Goal: Task Accomplishment & Management: Manage account settings

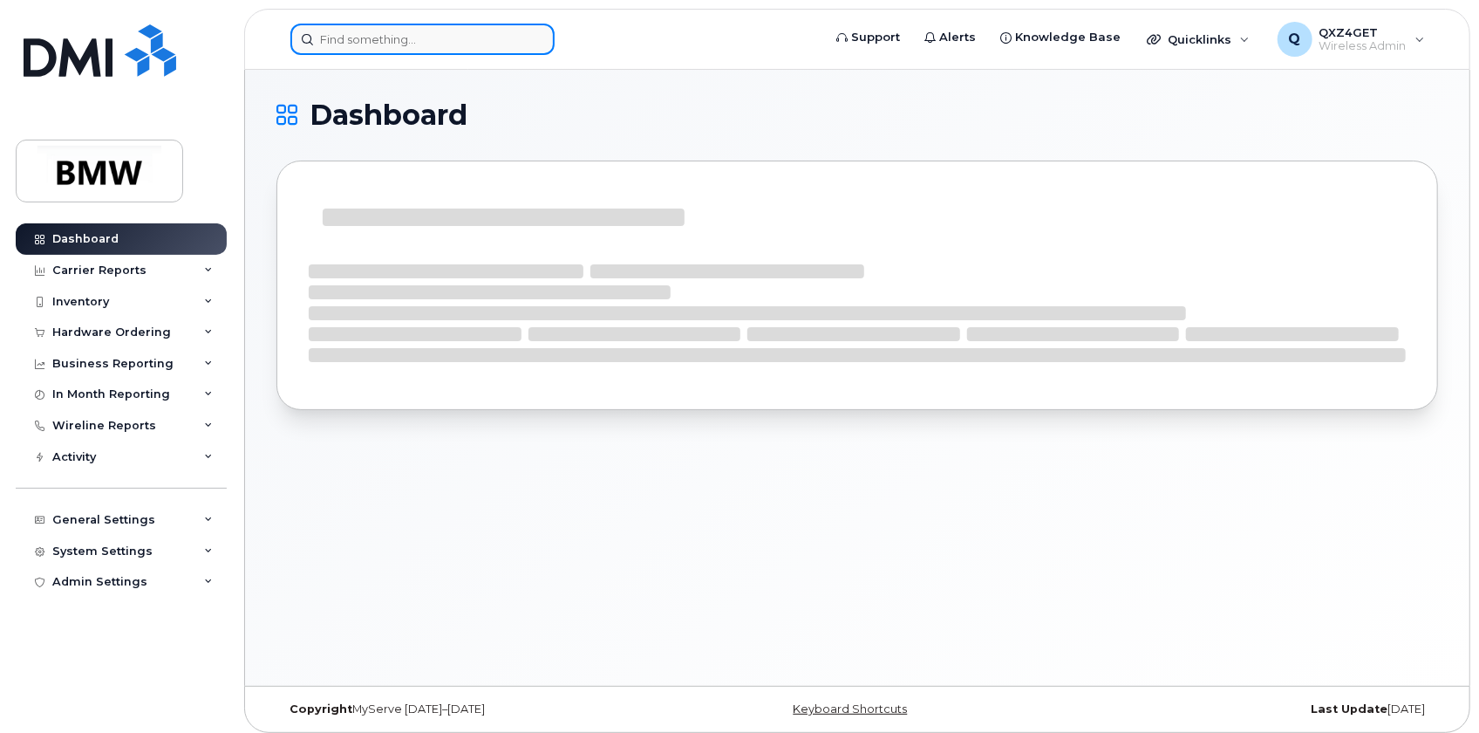
click at [345, 28] on input at bounding box center [422, 39] width 264 height 31
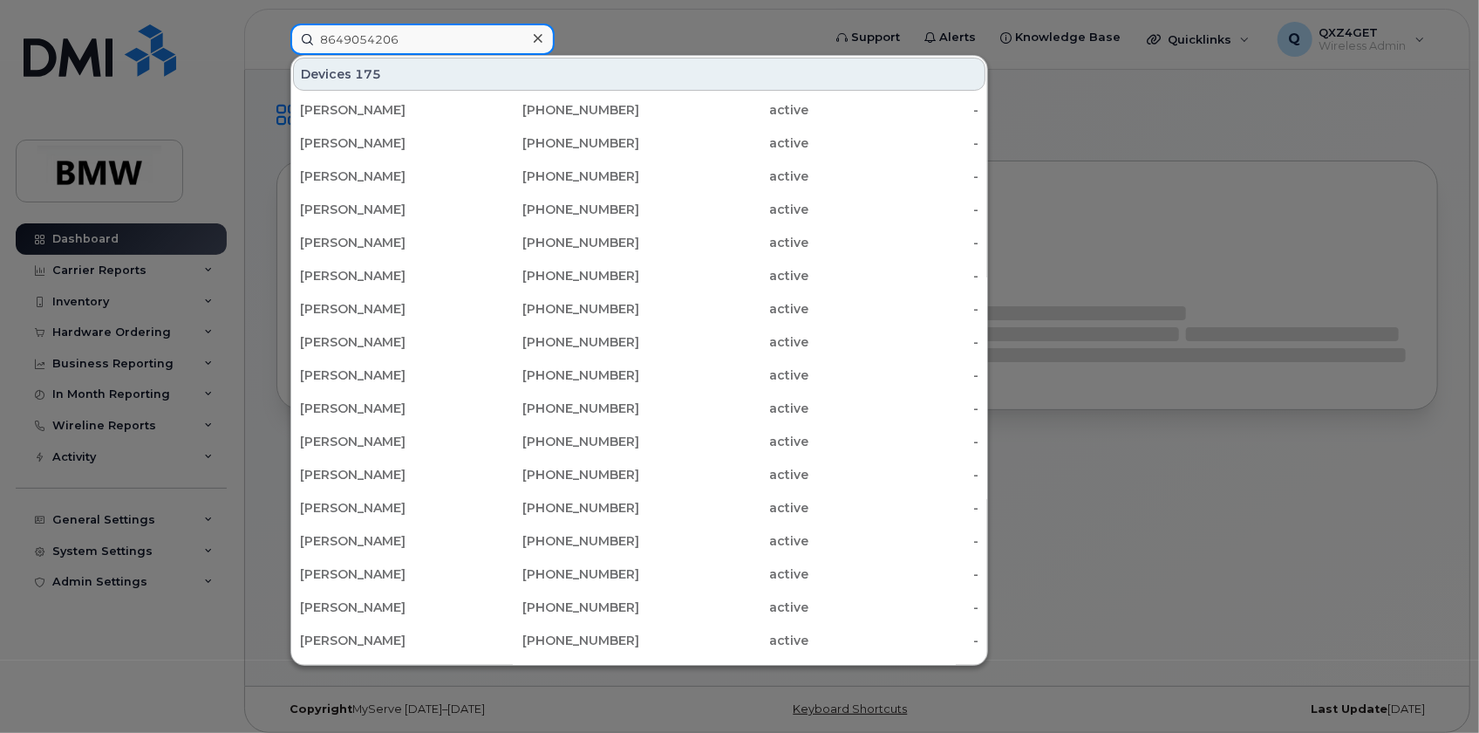
type input "8649054206"
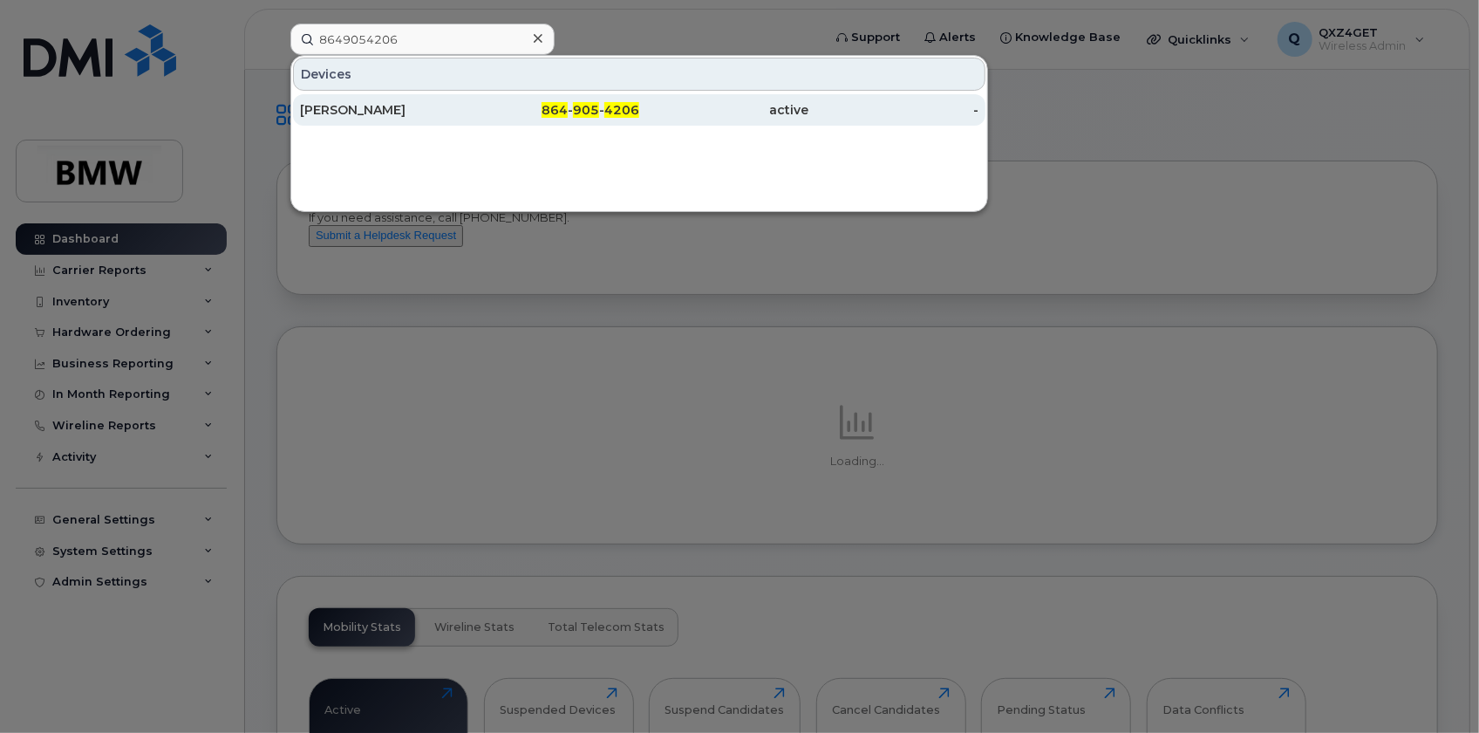
click at [339, 107] on div "[PERSON_NAME]" at bounding box center [385, 109] width 170 height 17
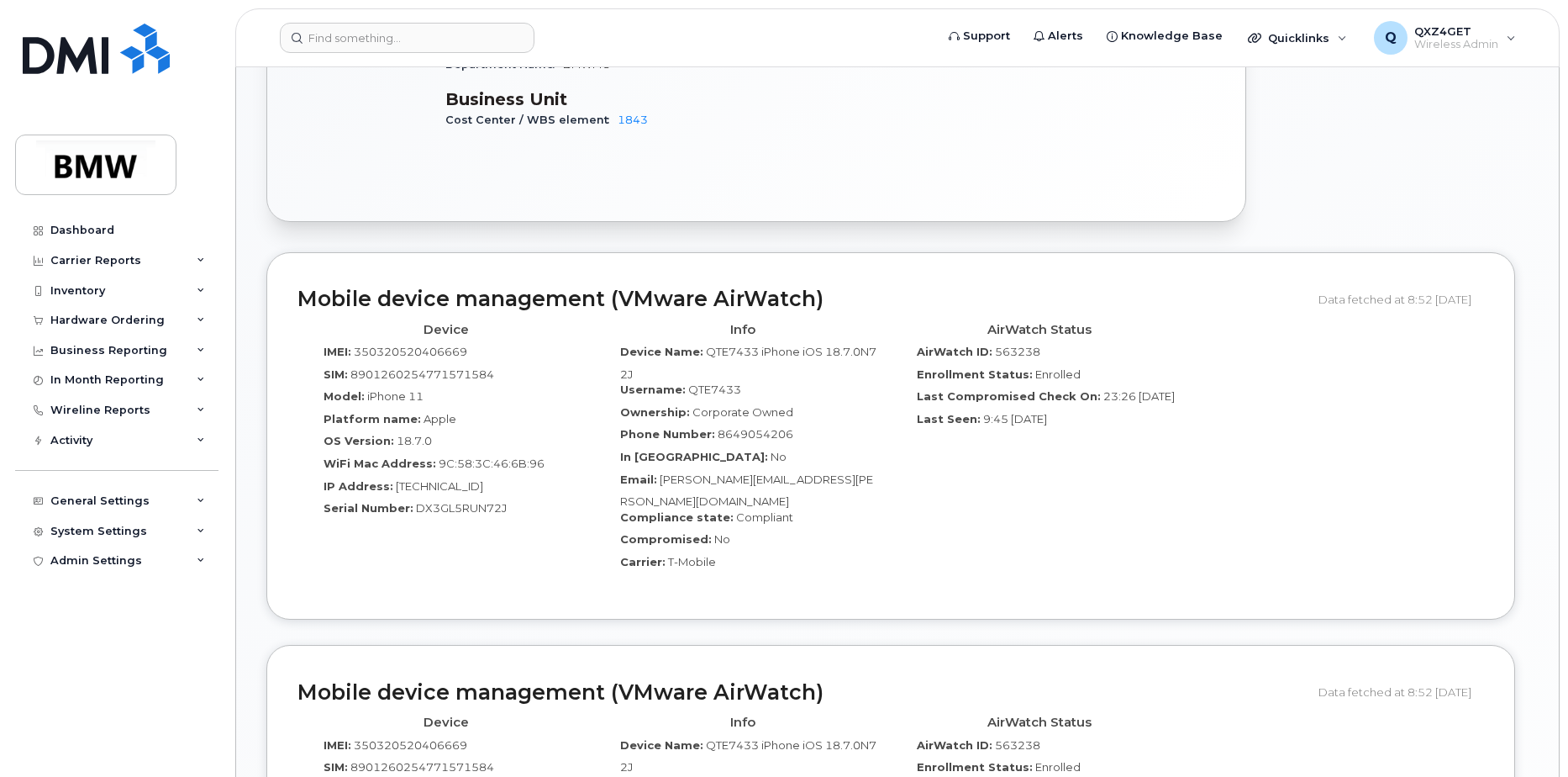
scroll to position [885, 0]
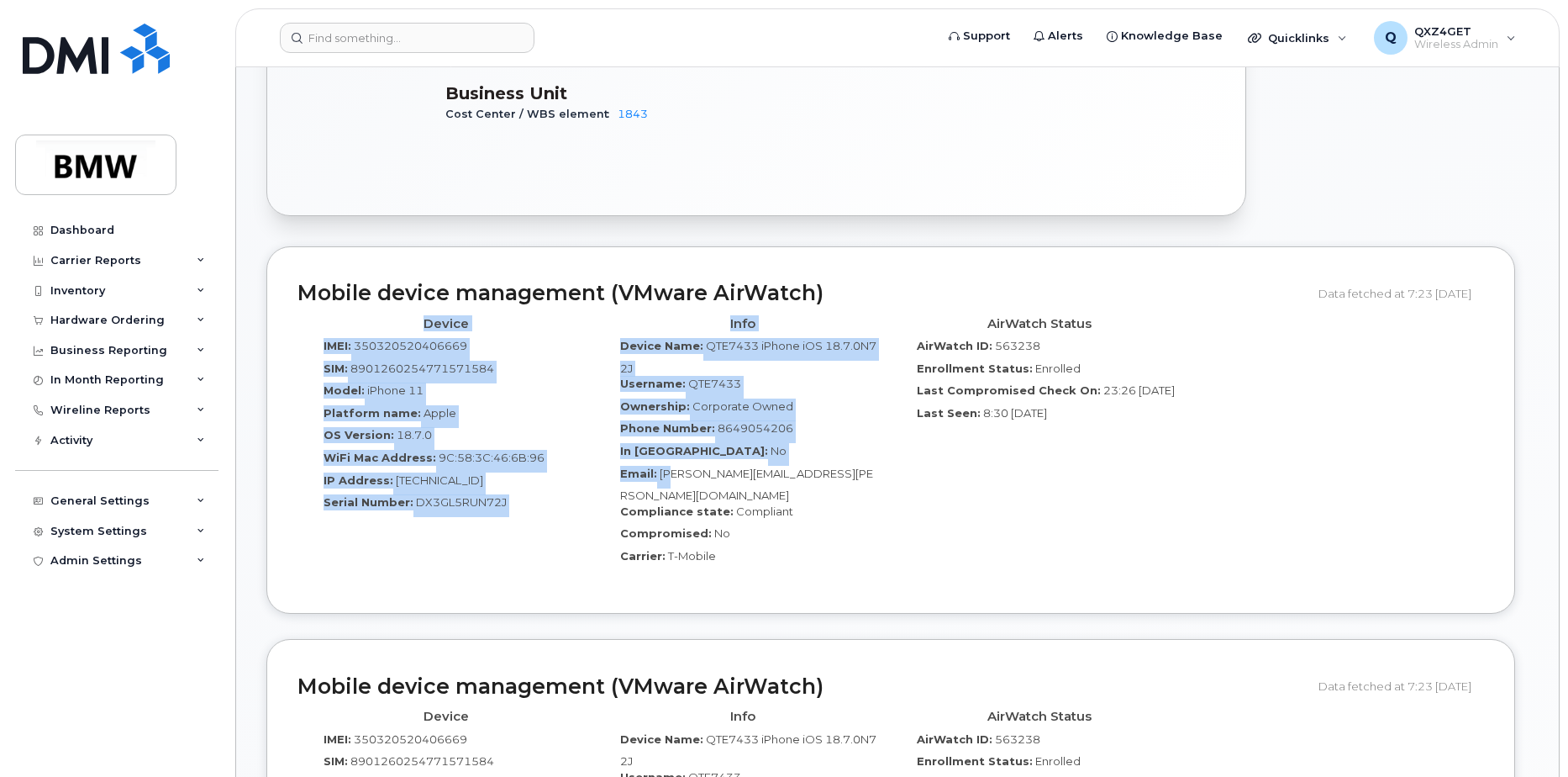
drag, startPoint x: 828, startPoint y: 458, endPoint x: 724, endPoint y: 451, distance: 104.2
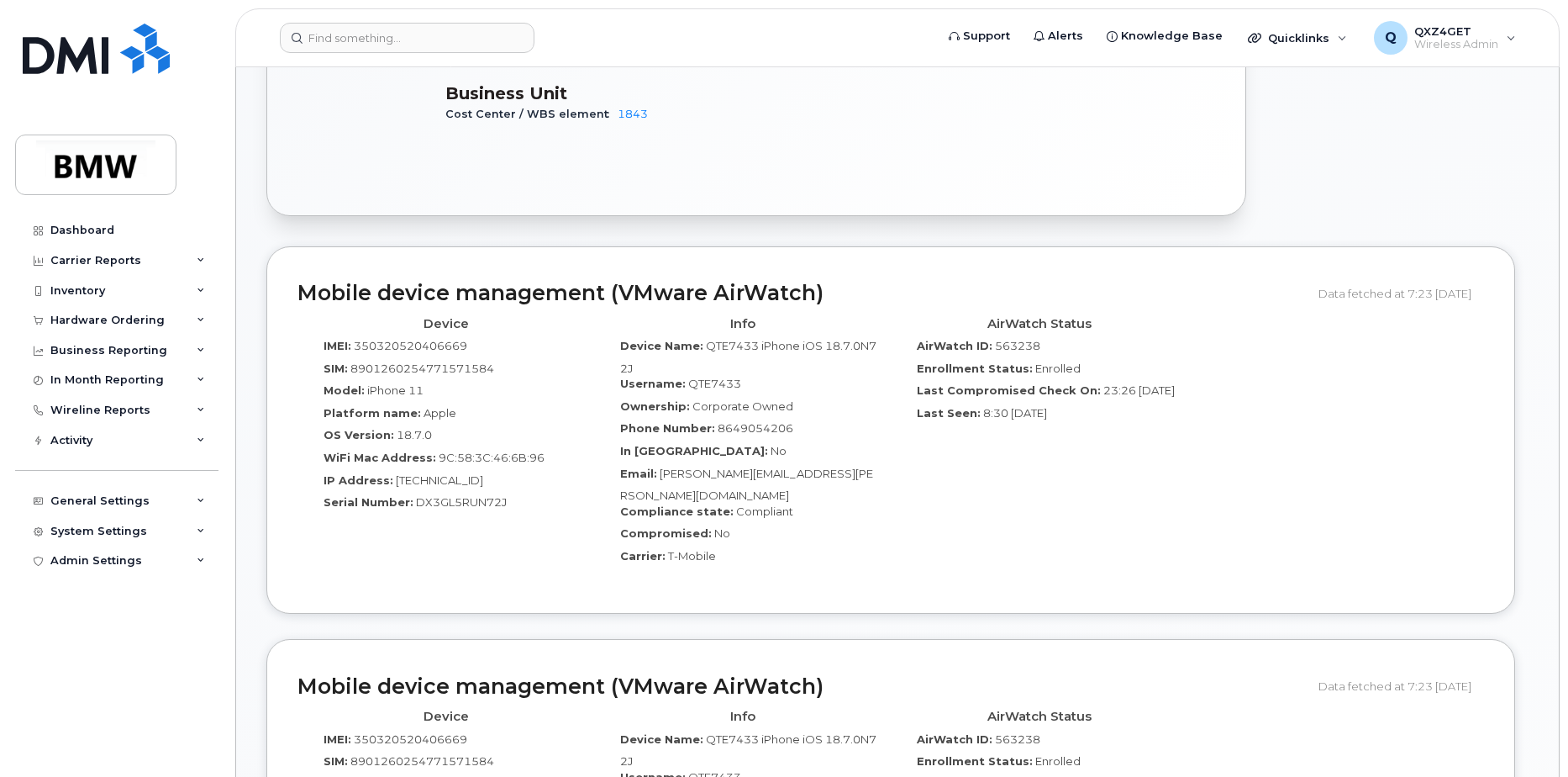
click at [869, 466] on div "Email: Kyle.J.Bellamy@bmwmcext.com" at bounding box center [743, 484] width 272 height 38
drag, startPoint x: 852, startPoint y: 454, endPoint x: 661, endPoint y: 459, distance: 191.1
click at [661, 466] on div "Email: Kyle.J.Bellamy@bmwmcext.com" at bounding box center [743, 484] width 272 height 38
copy span "[PERSON_NAME][EMAIL_ADDRESS][PERSON_NAME][DOMAIN_NAME]"
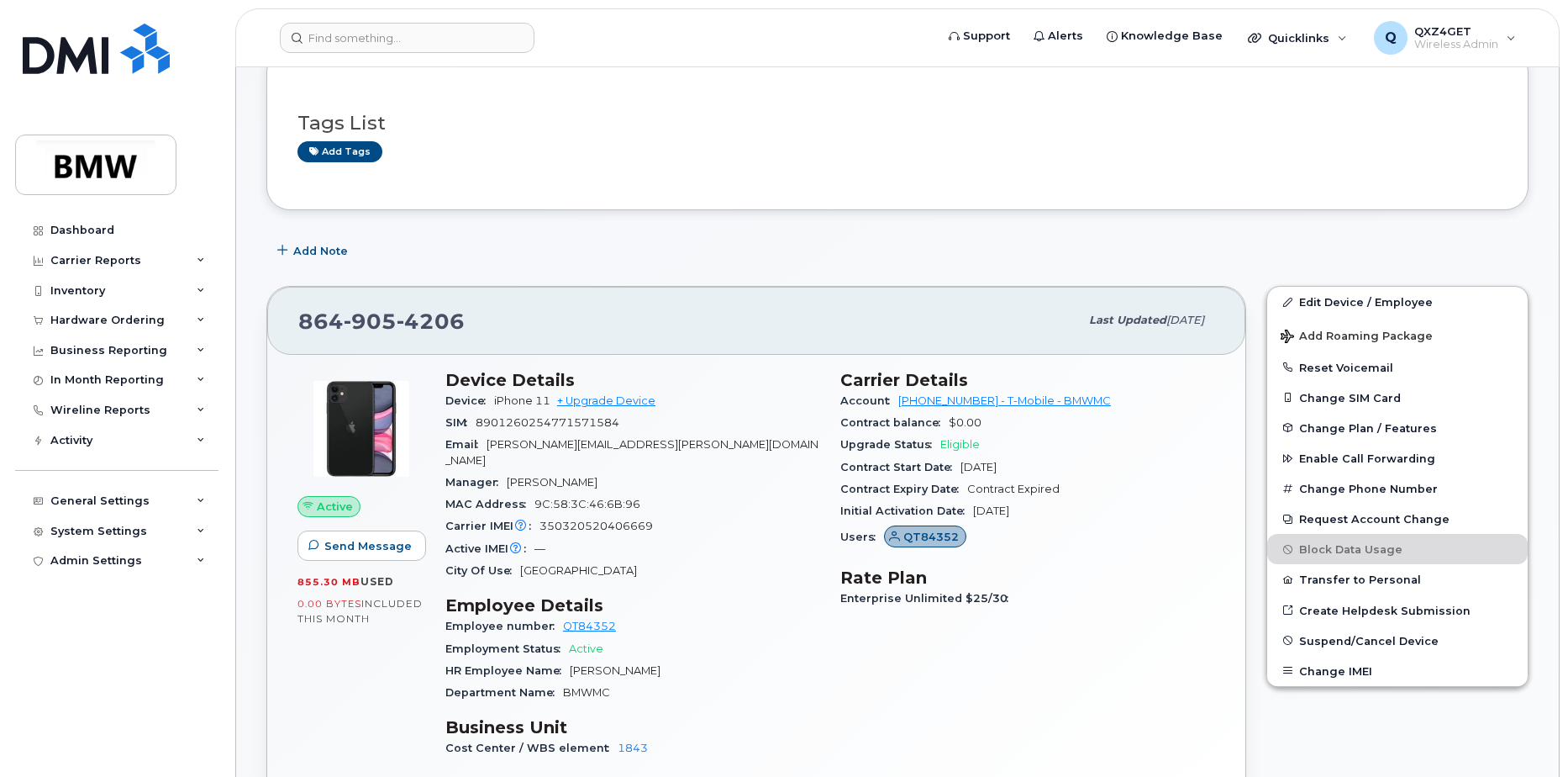
scroll to position [213, 0]
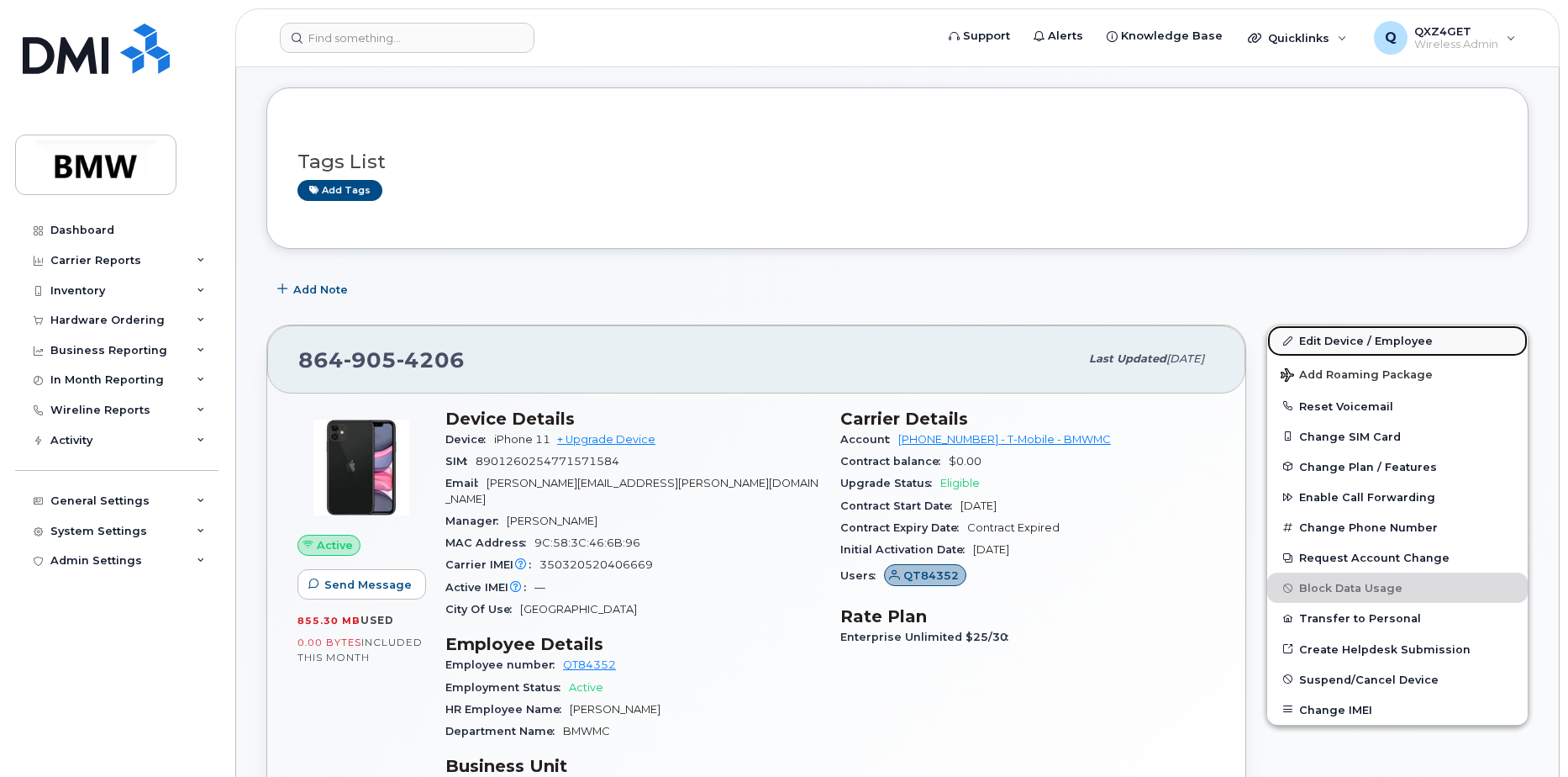
click at [1323, 338] on link "Edit Device / Employee" at bounding box center [1397, 340] width 260 height 30
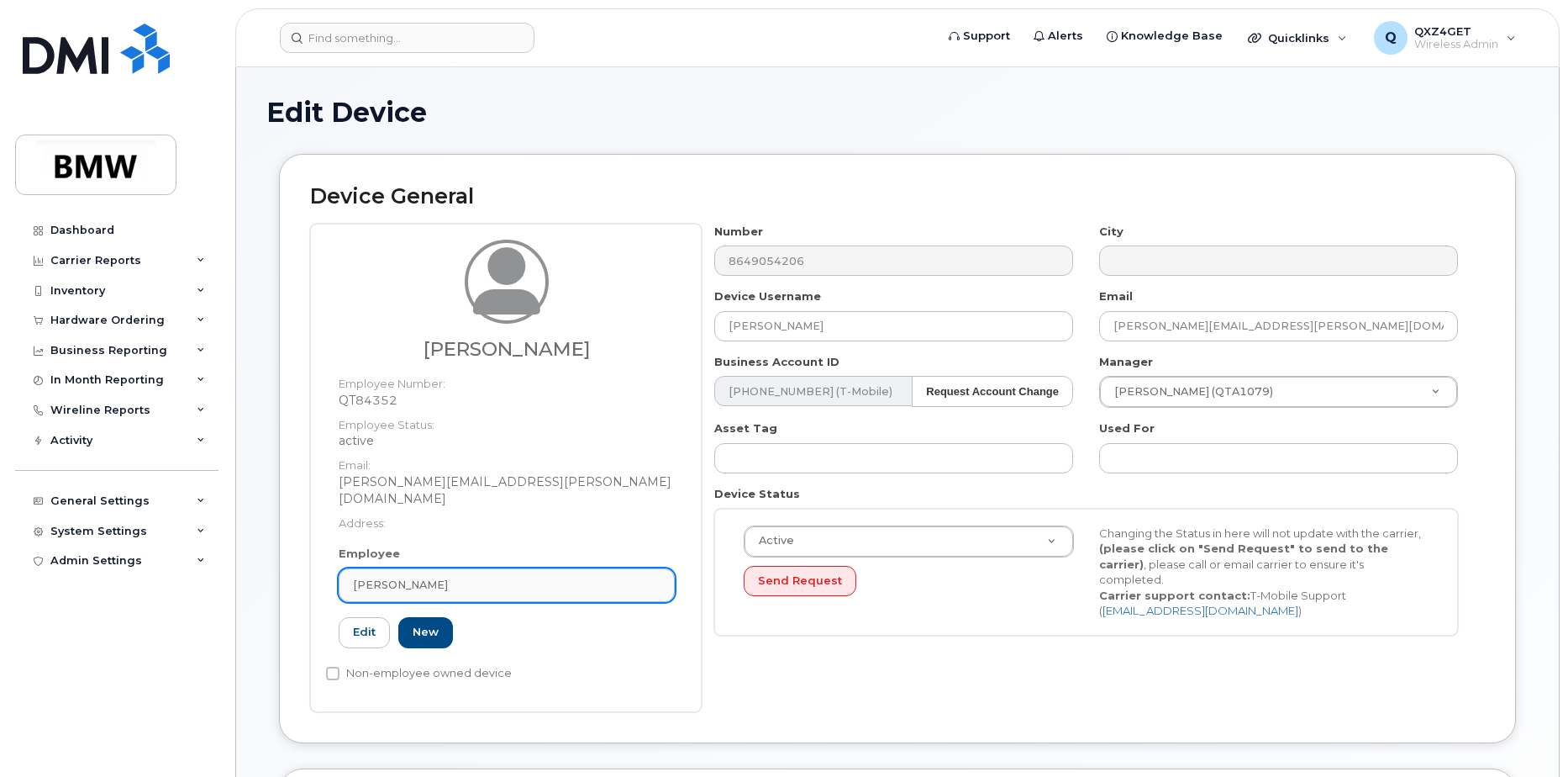
drag, startPoint x: 393, startPoint y: 580, endPoint x: 405, endPoint y: 573, distance: 13.9
click at [394, 579] on link "[PERSON_NAME]" at bounding box center [506, 585] width 336 height 34
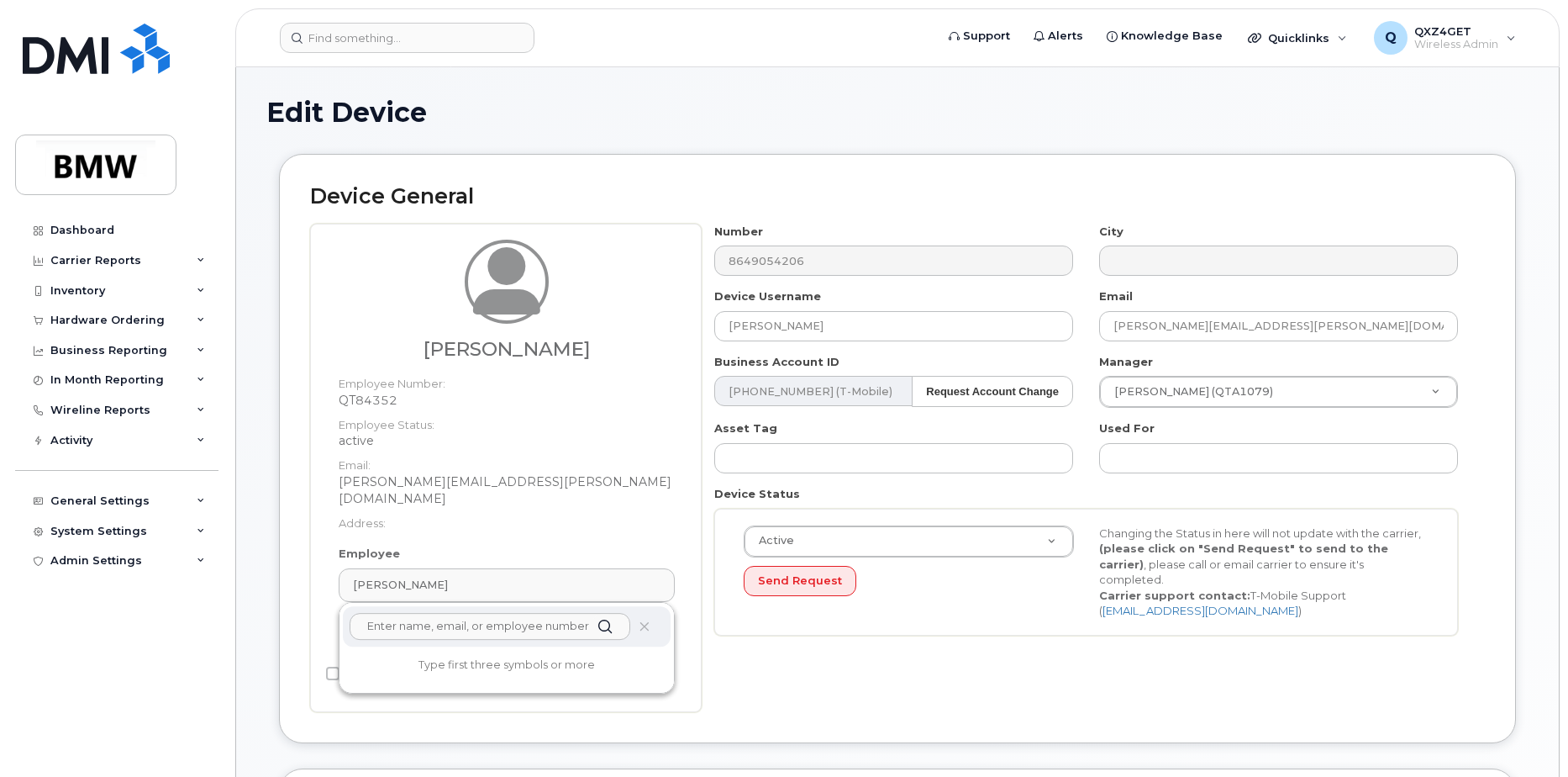
paste input "[PERSON_NAME][EMAIL_ADDRESS][PERSON_NAME][DOMAIN_NAME]"
type input "[PERSON_NAME][EMAIL_ADDRESS][PERSON_NAME][DOMAIN_NAME]"
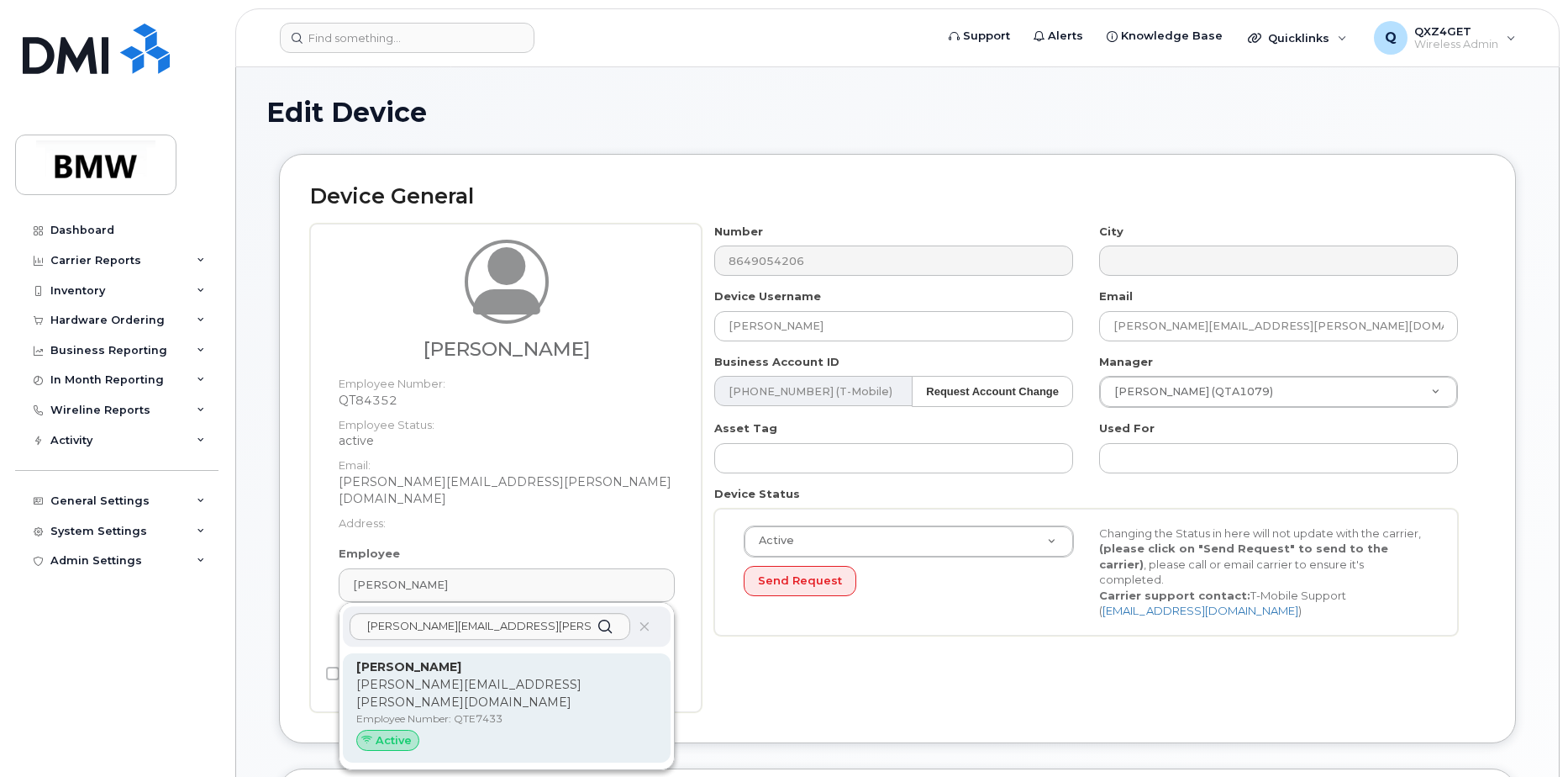
click at [403, 676] on p "[PERSON_NAME][EMAIL_ADDRESS][PERSON_NAME][DOMAIN_NAME]" at bounding box center [507, 693] width 301 height 36
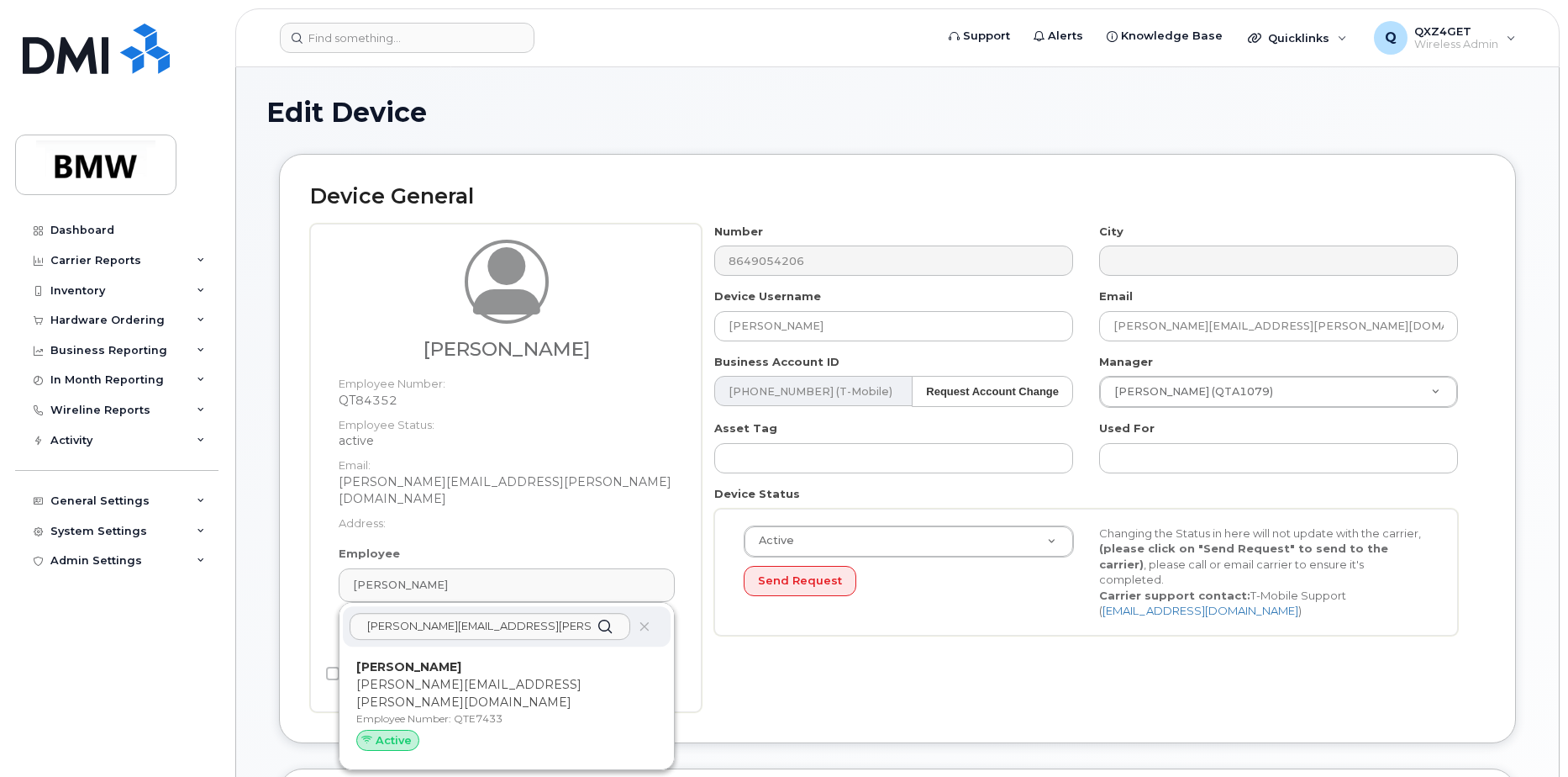
type input "QTE7433"
type input "Kyle Bellamy"
type input "kyle.j.bellamy@bmwmcext.com"
type input "14966661"
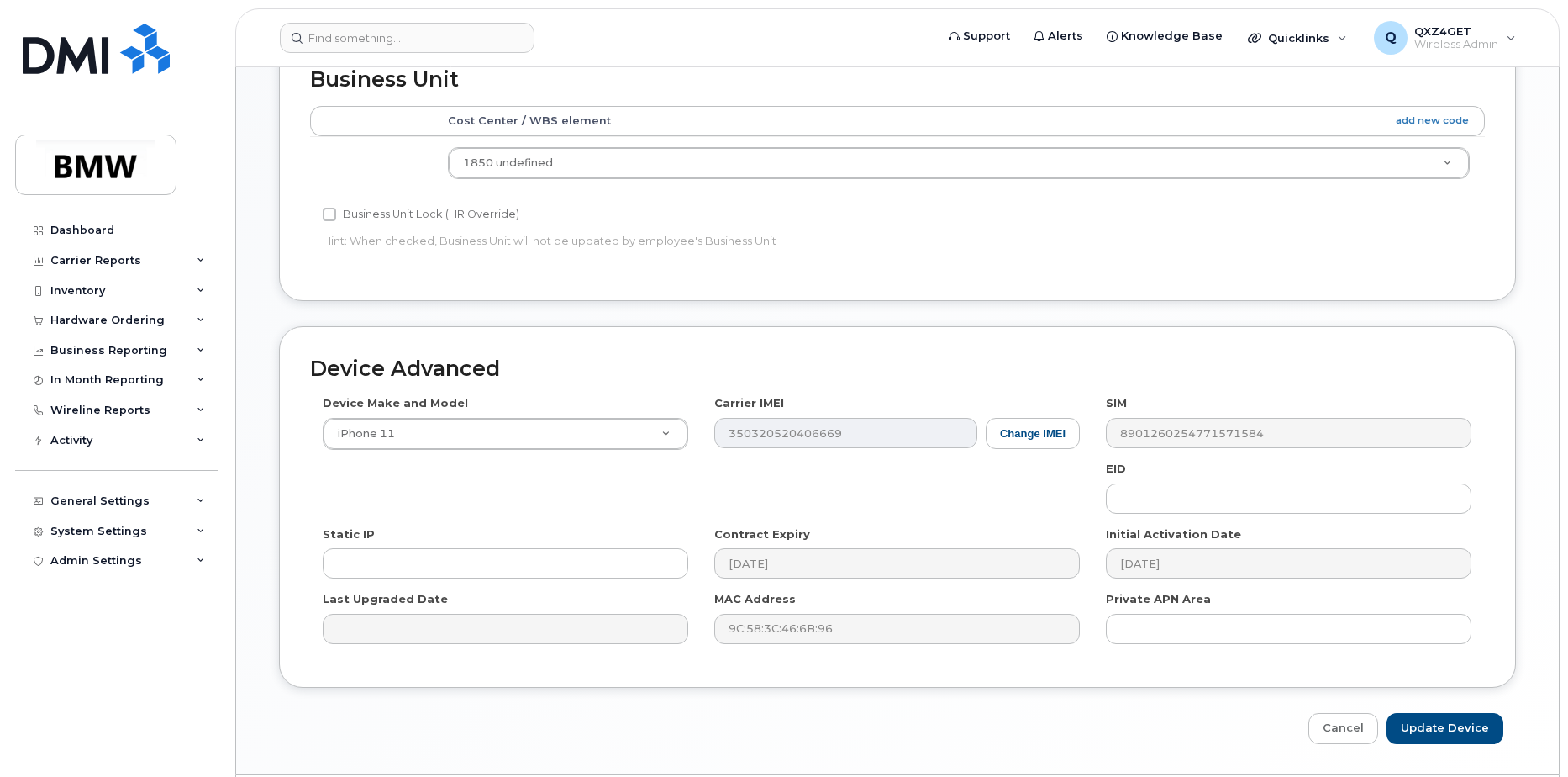
scroll to position [749, 0]
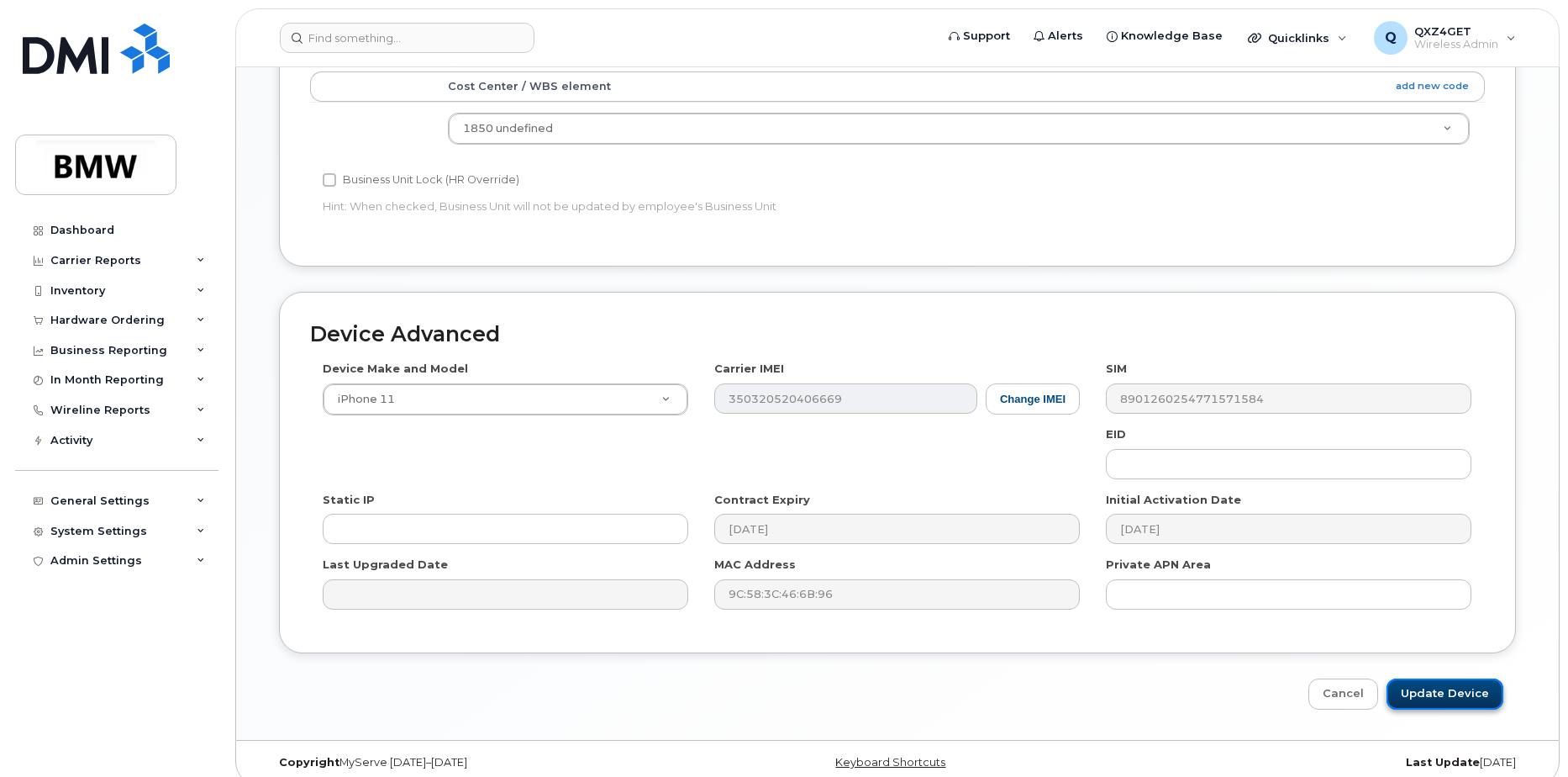
drag, startPoint x: 1421, startPoint y: 681, endPoint x: 1401, endPoint y: 670, distance: 22.8
click at [1421, 681] on input "Update Device" at bounding box center [1445, 694] width 117 height 31
type input "Saving..."
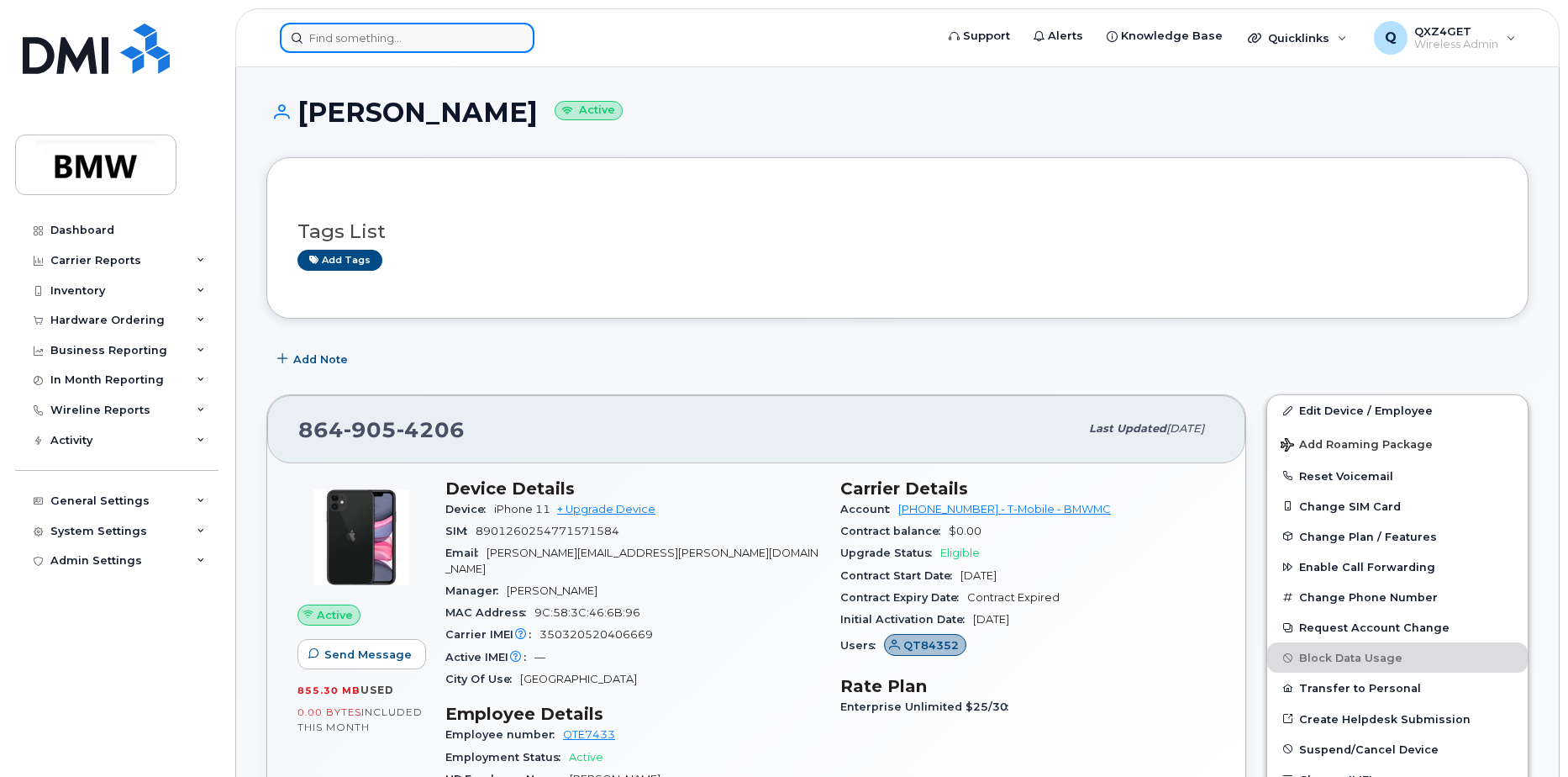
click at [434, 38] on input at bounding box center [407, 38] width 254 height 30
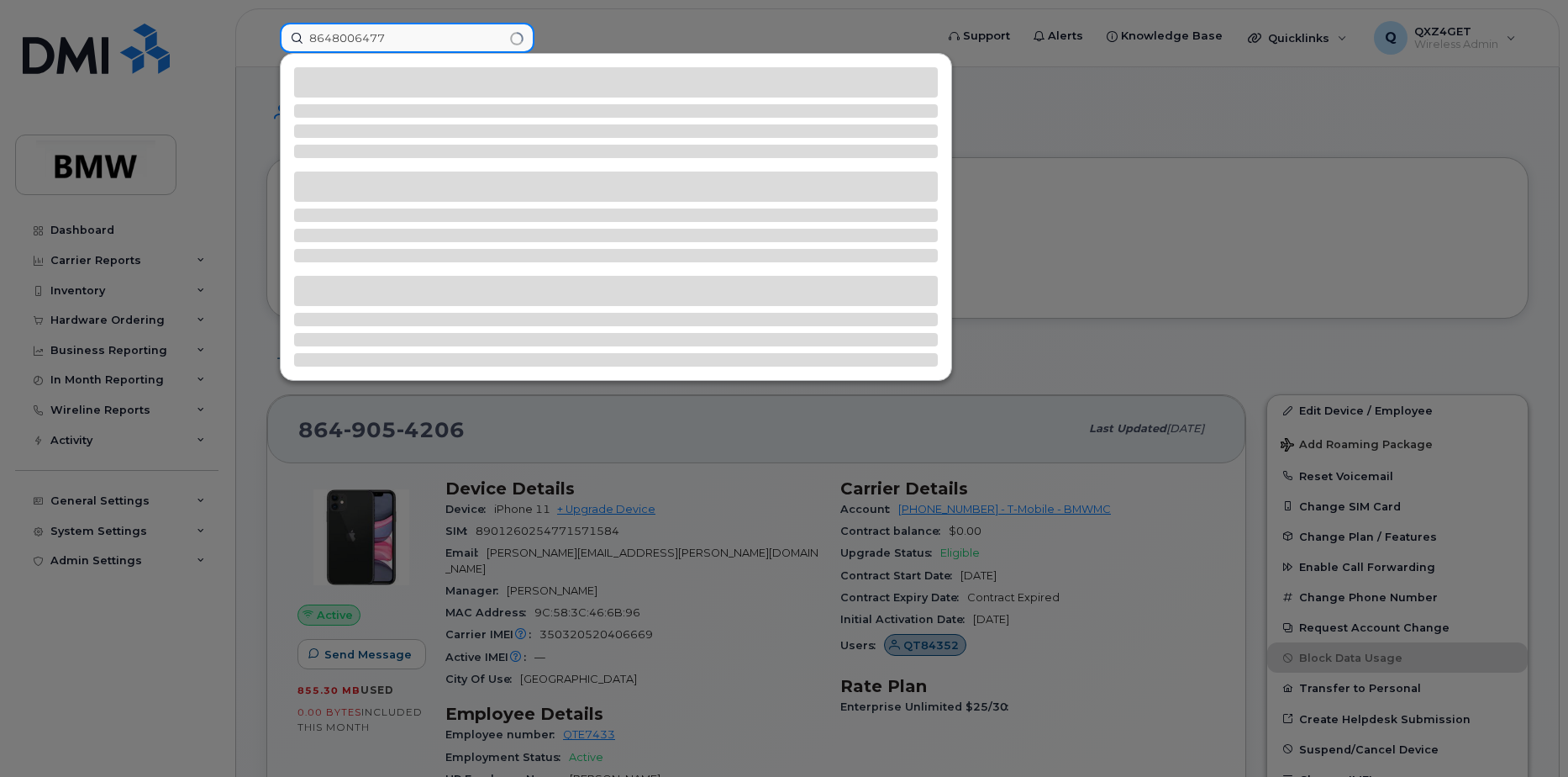
type input "8648006477"
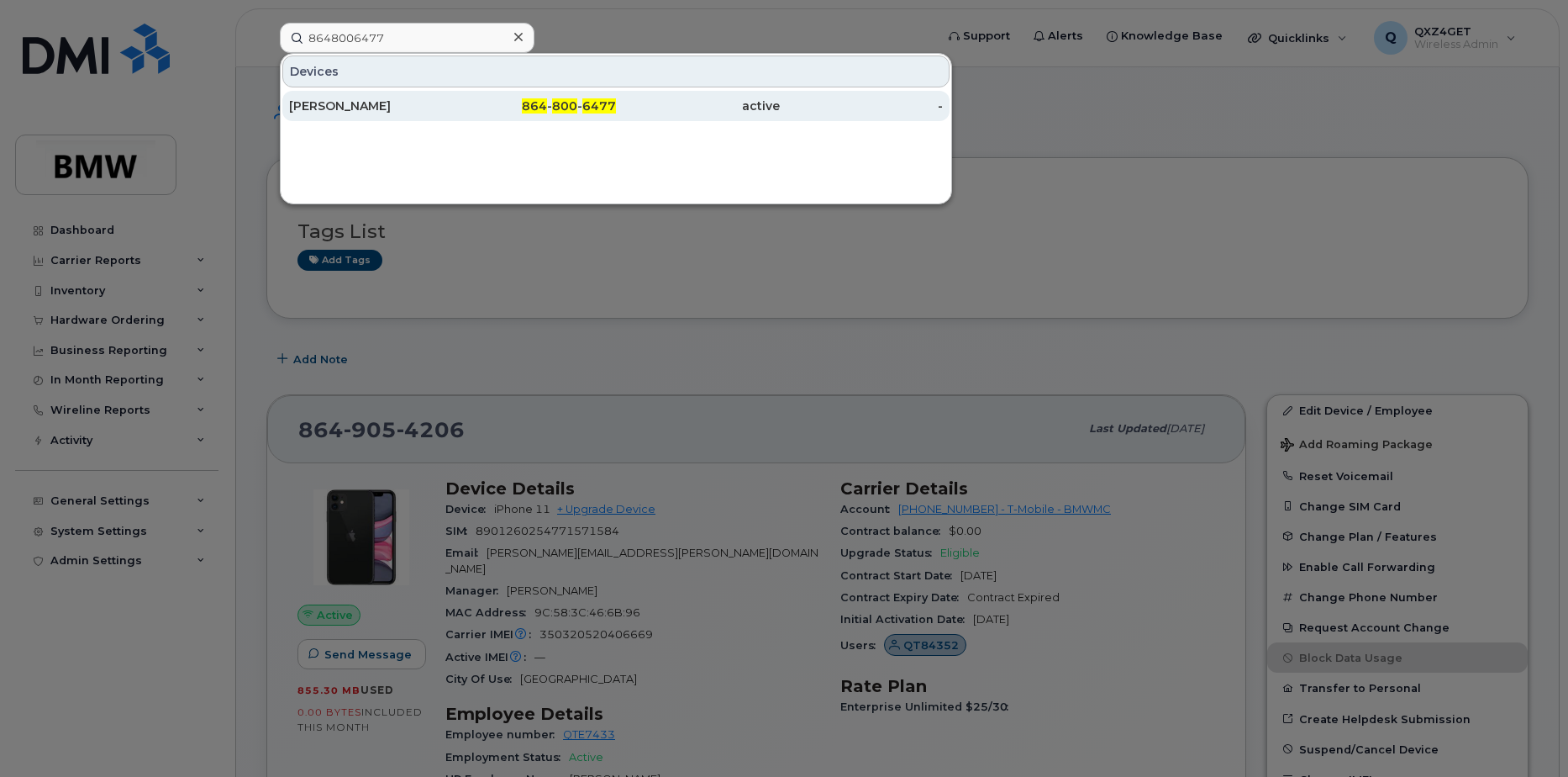
click at [303, 105] on div "[PERSON_NAME]" at bounding box center [371, 105] width 164 height 16
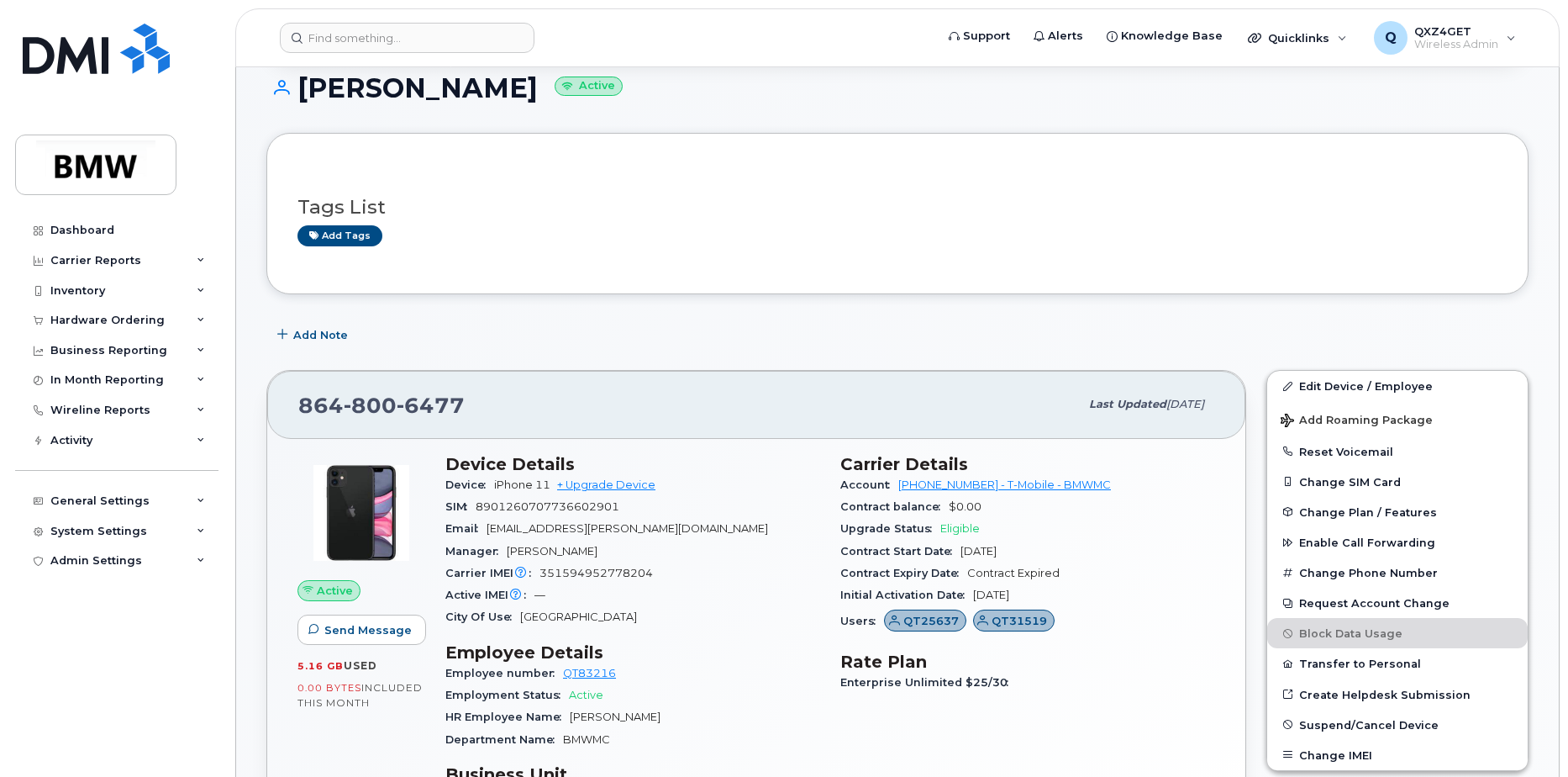
scroll to position [167, 0]
click at [1383, 387] on link "Edit Device / Employee" at bounding box center [1397, 387] width 260 height 30
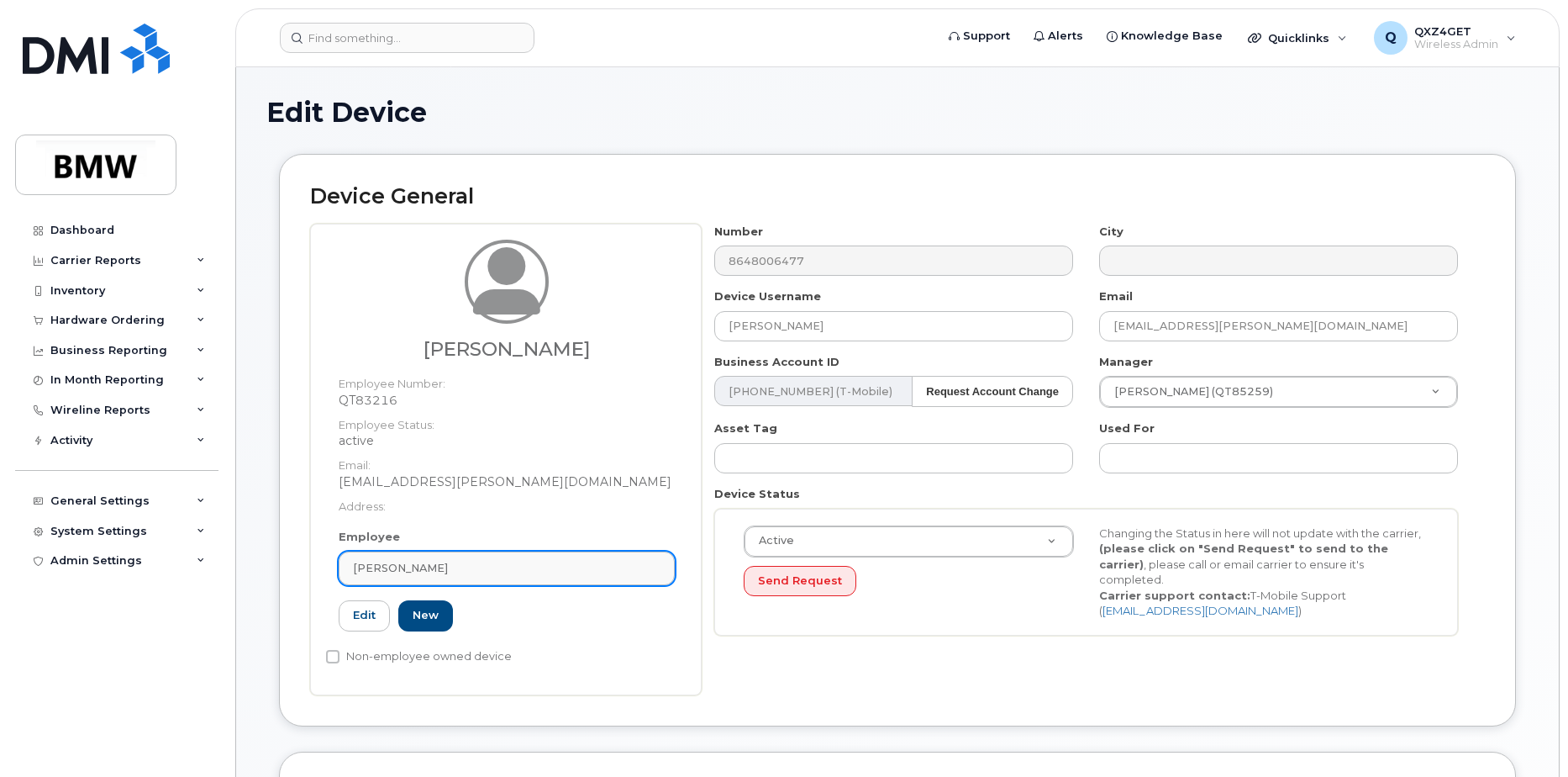
click at [450, 564] on div "Brad Morris" at bounding box center [506, 568] width 307 height 16
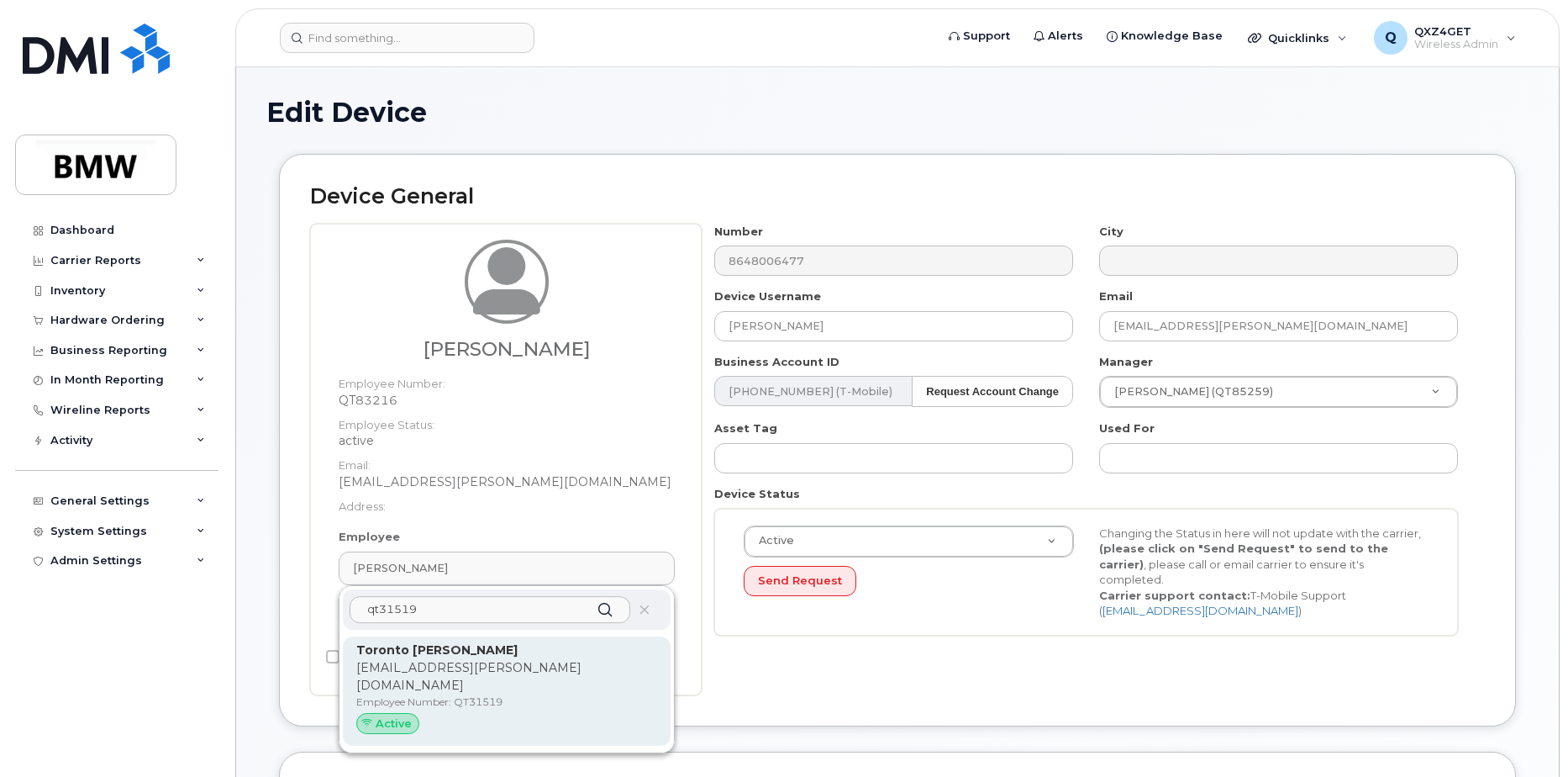
type input "qt31519"
click at [412, 667] on p "toronto.curry@bmwmc.com" at bounding box center [507, 677] width 301 height 36
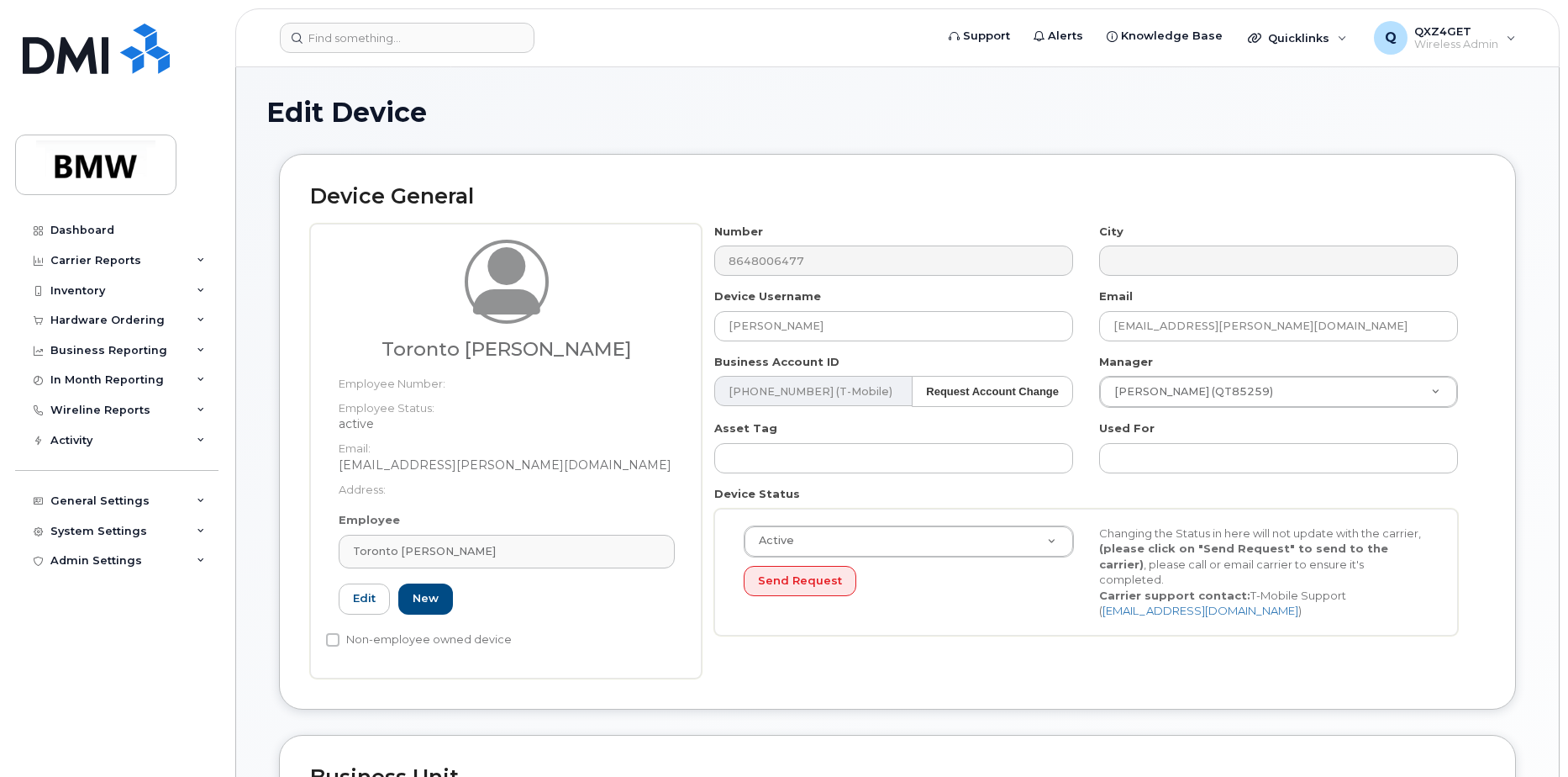
type input "QT31519"
type input "Toronto Curry"
type input "toronto.curry@bmwmc.com"
type input "14966874"
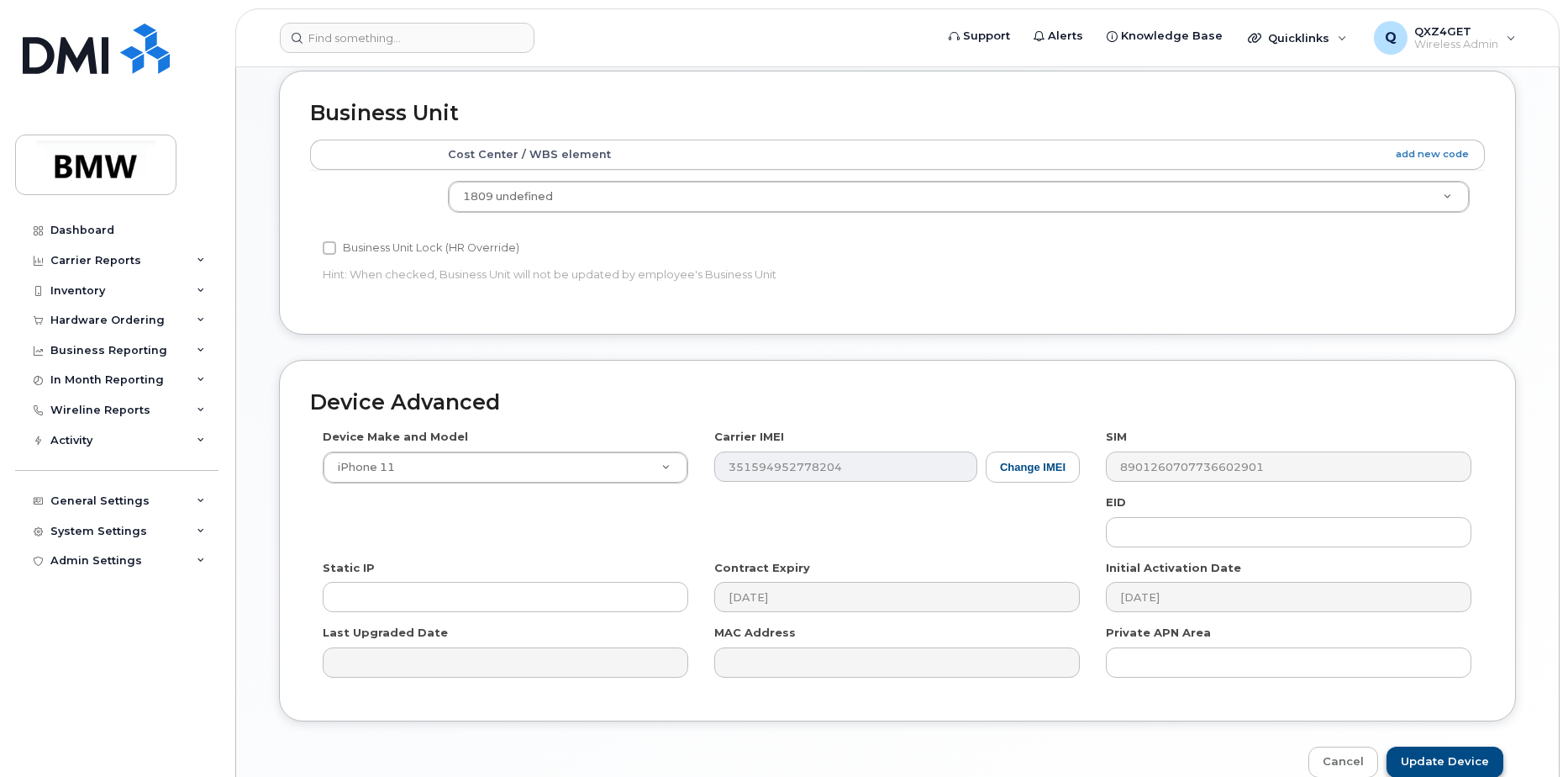
scroll to position [749, 0]
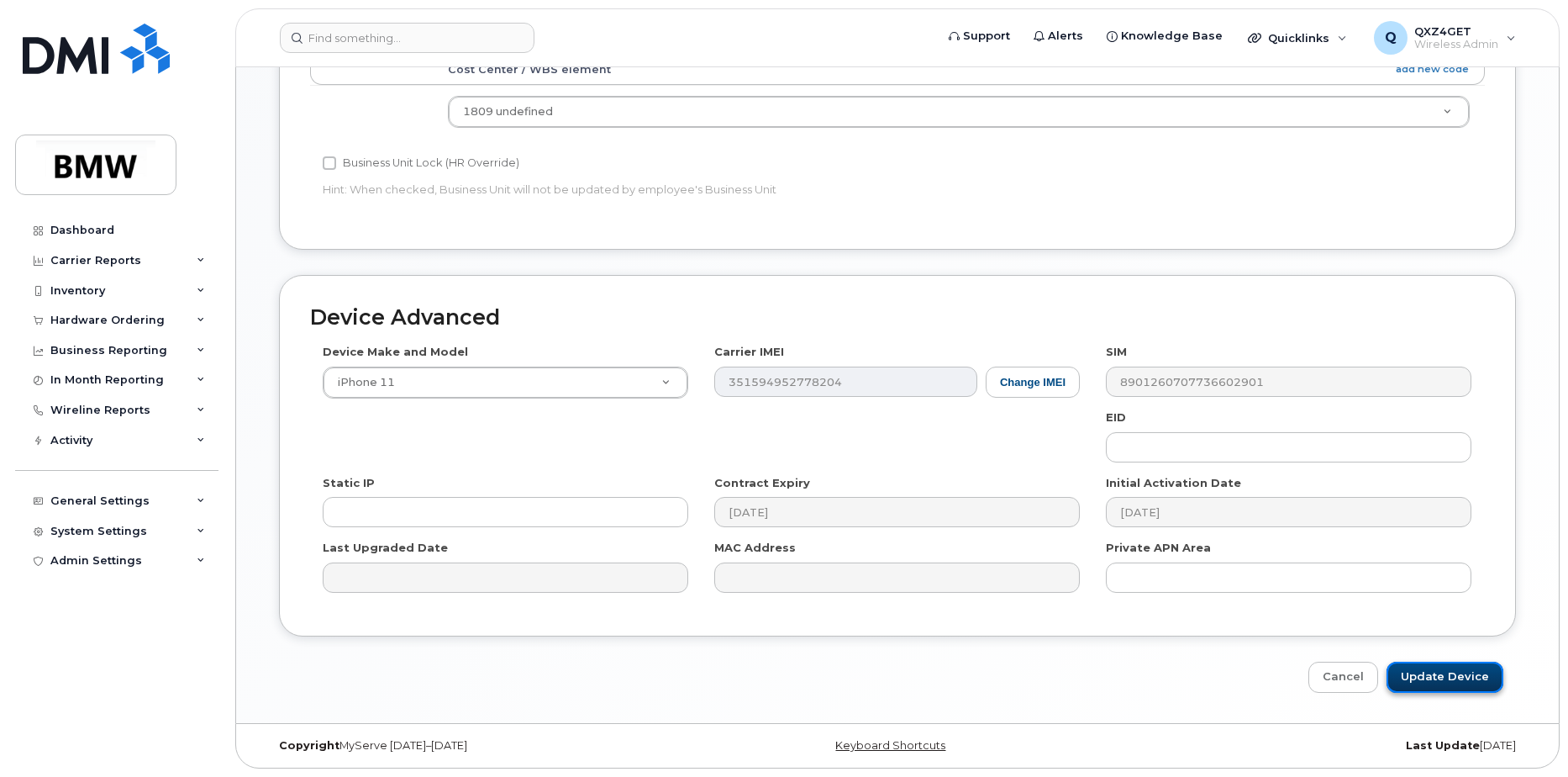
drag, startPoint x: 1437, startPoint y: 677, endPoint x: 1394, endPoint y: 674, distance: 43.1
click at [1437, 676] on input "Update Device" at bounding box center [1445, 677] width 117 height 31
type input "Saving..."
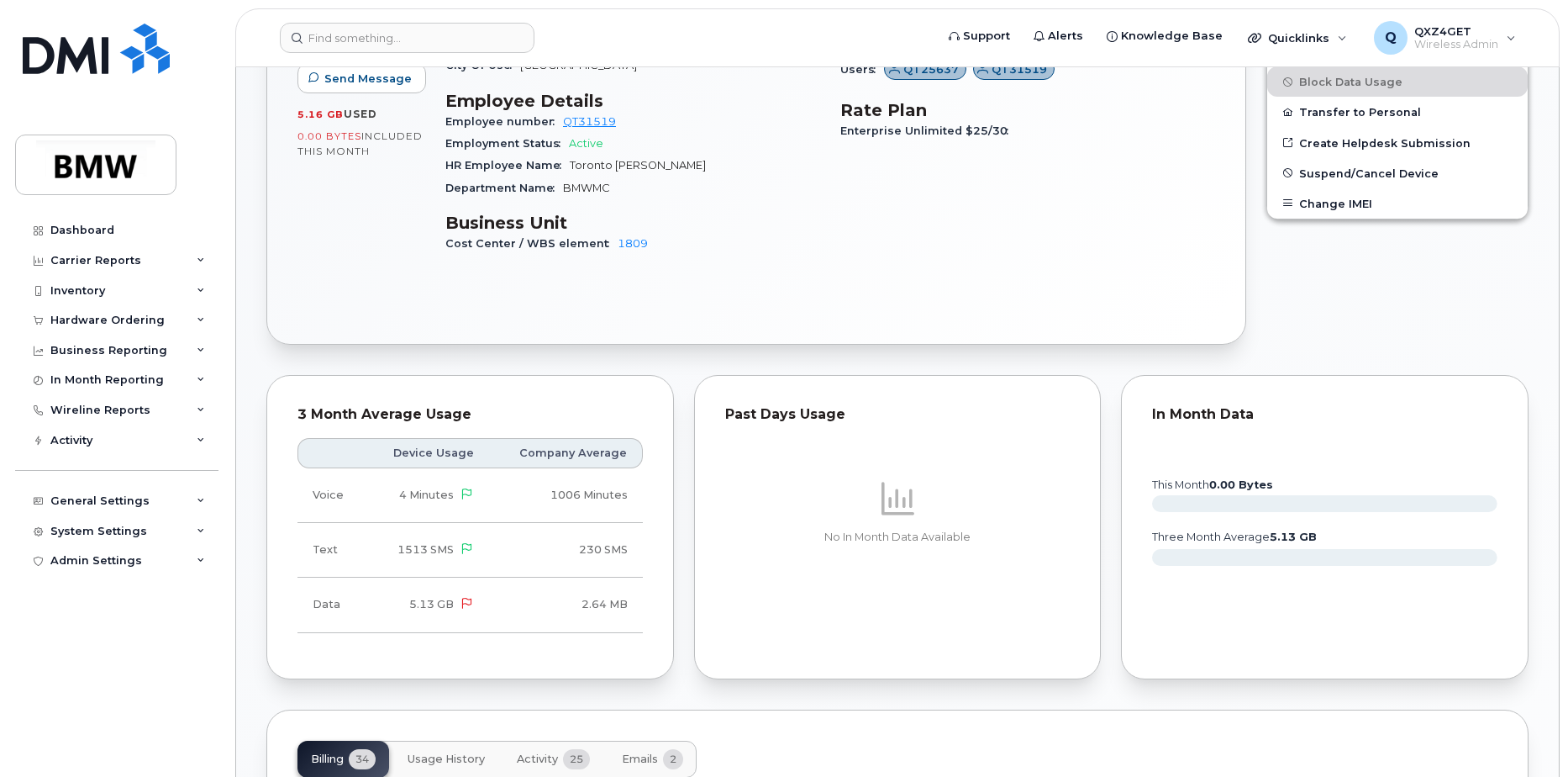
scroll to position [673, 0]
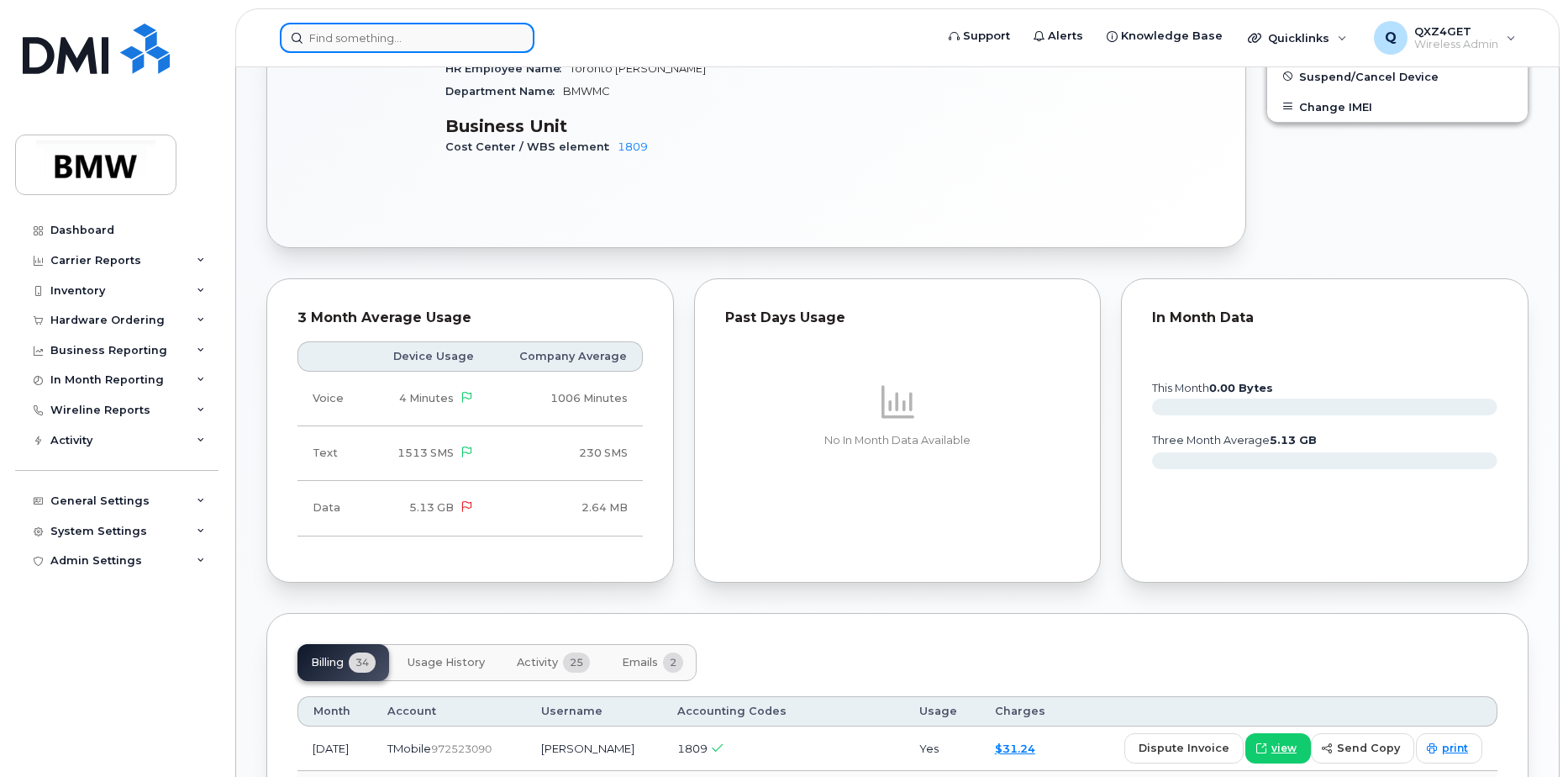
click at [385, 42] on input at bounding box center [407, 38] width 254 height 30
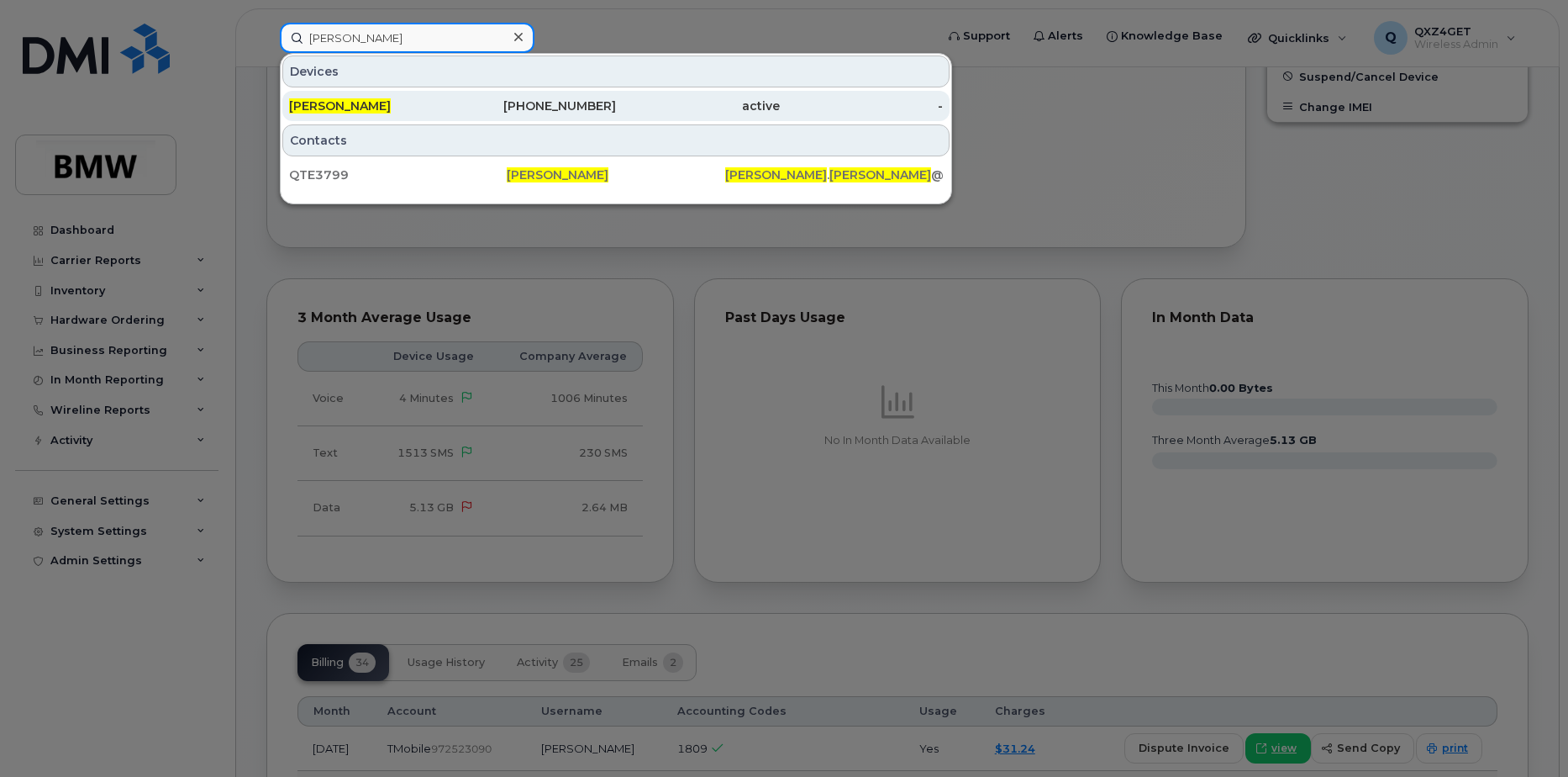
type input "nathan Howard"
click at [361, 103] on span "Nathan Howard" at bounding box center [340, 106] width 102 height 15
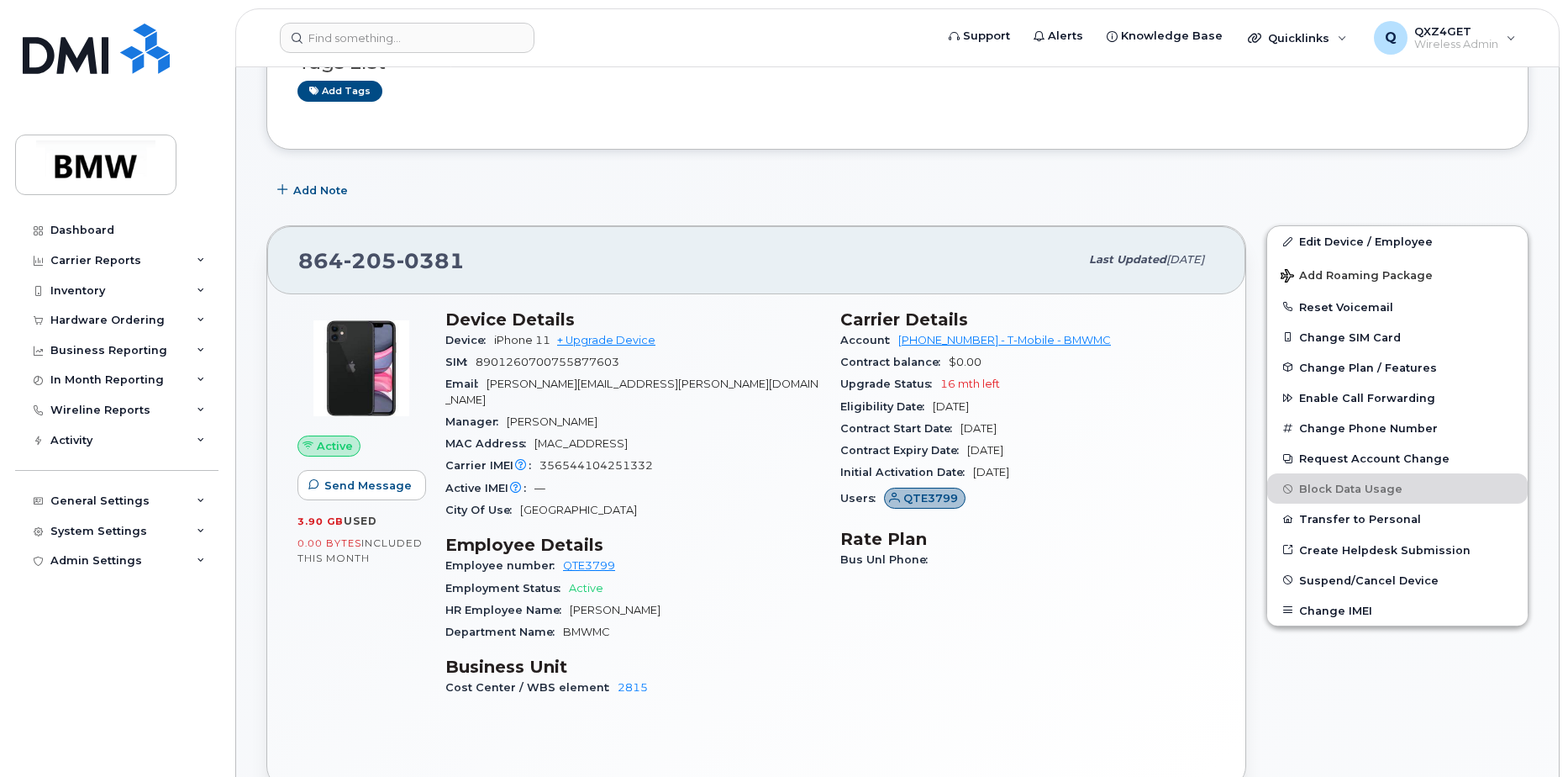
scroll to position [168, 0]
click at [394, 36] on input at bounding box center [407, 38] width 254 height 30
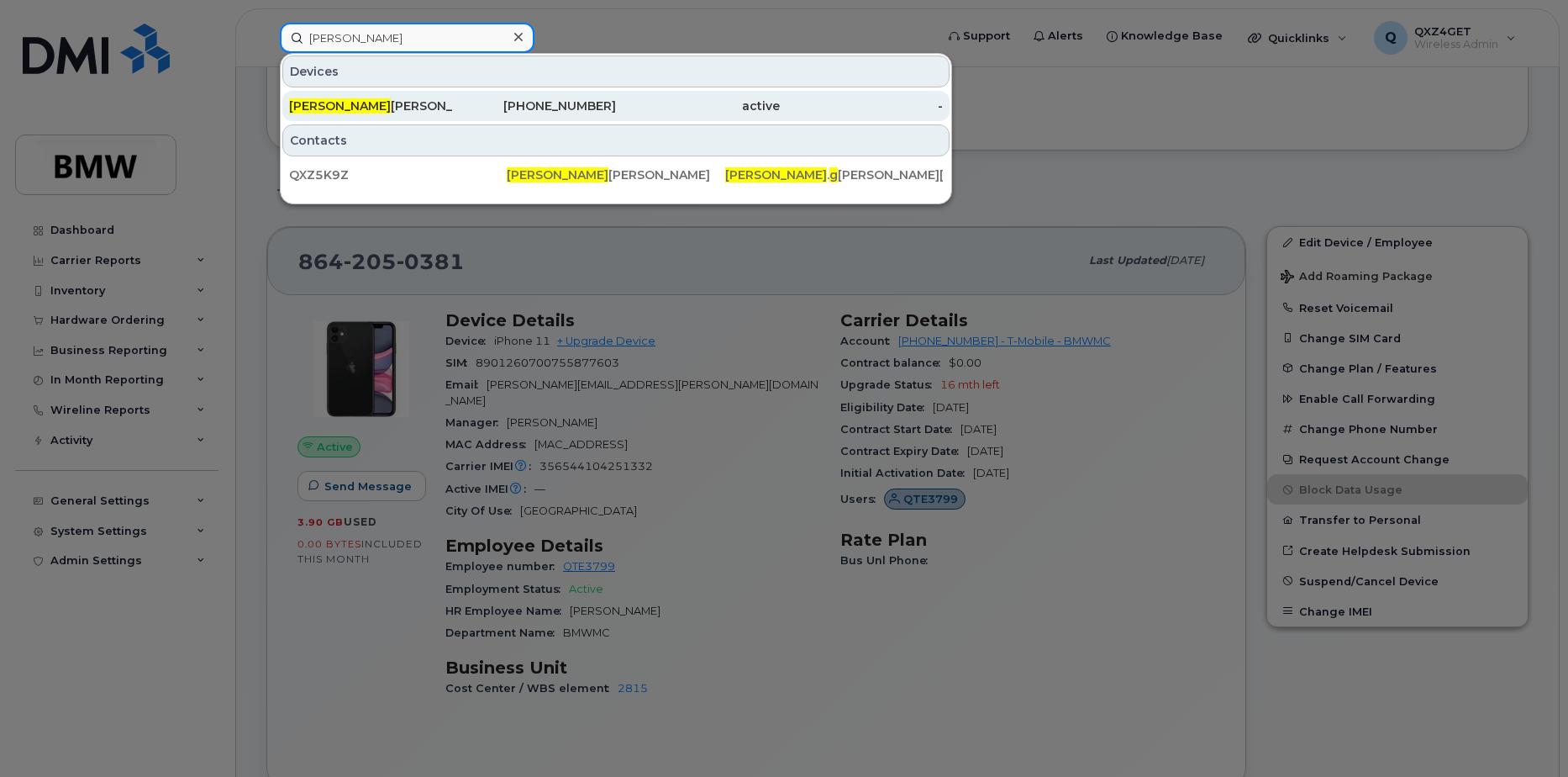
type input "[PERSON_NAME]"
click at [347, 98] on div "[PERSON_NAME]" at bounding box center [371, 105] width 164 height 30
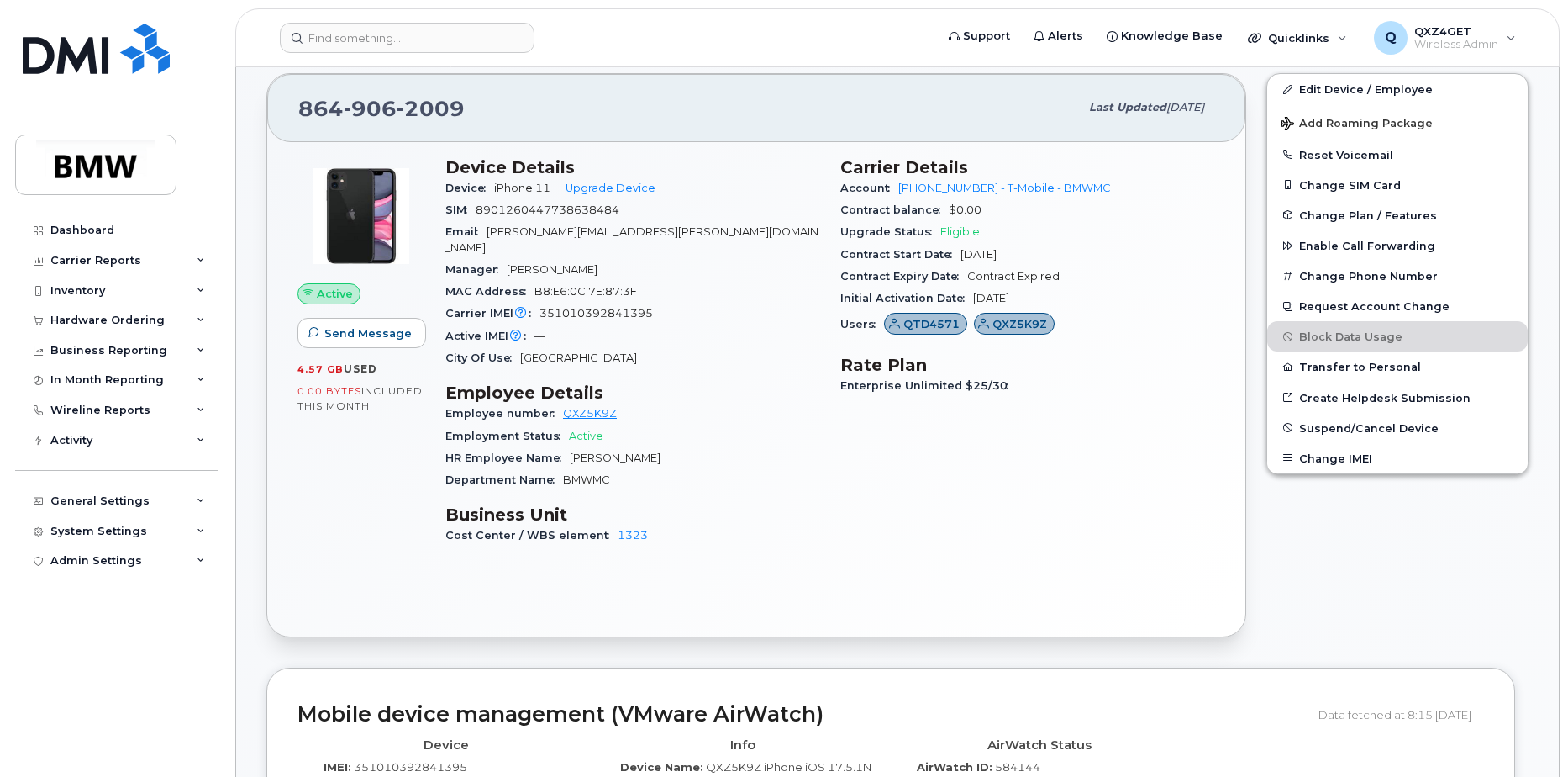
scroll to position [237, 0]
